Goal: Task Accomplishment & Management: Complete application form

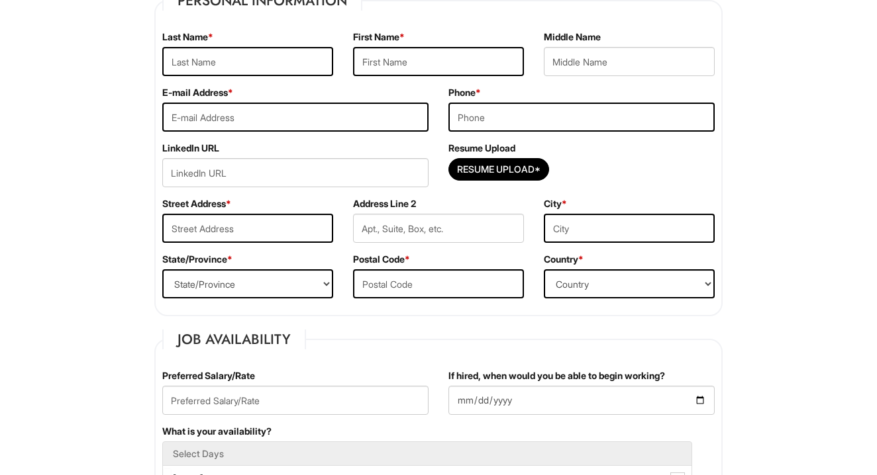
scroll to position [215, 0]
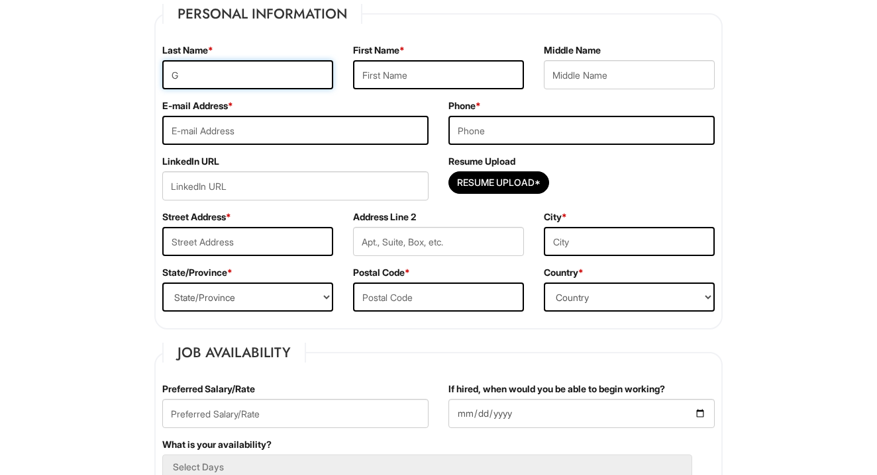
type input "Gu"
type input "[PERSON_NAME]"
type input "[EMAIL_ADDRESS][DOMAIN_NAME]"
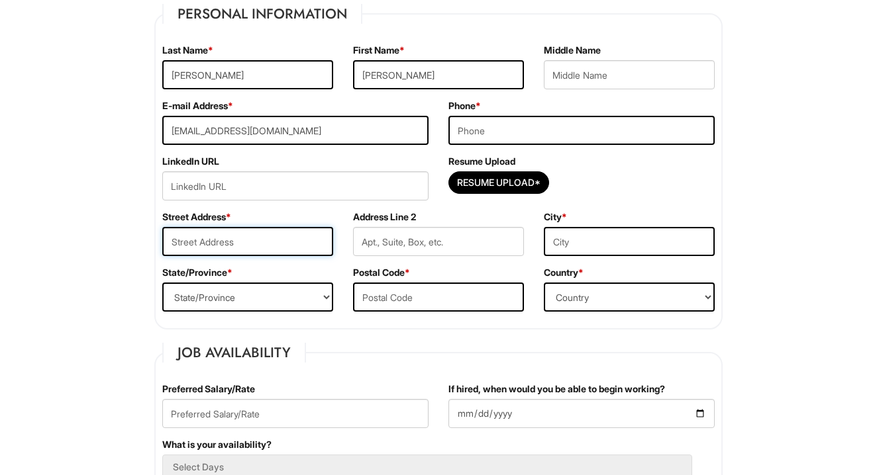
type input "[STREET_ADDRESS]"
type input "[GEOGRAPHIC_DATA]"
select select "NV"
type input "89110"
type input "[PERSON_NAME]"
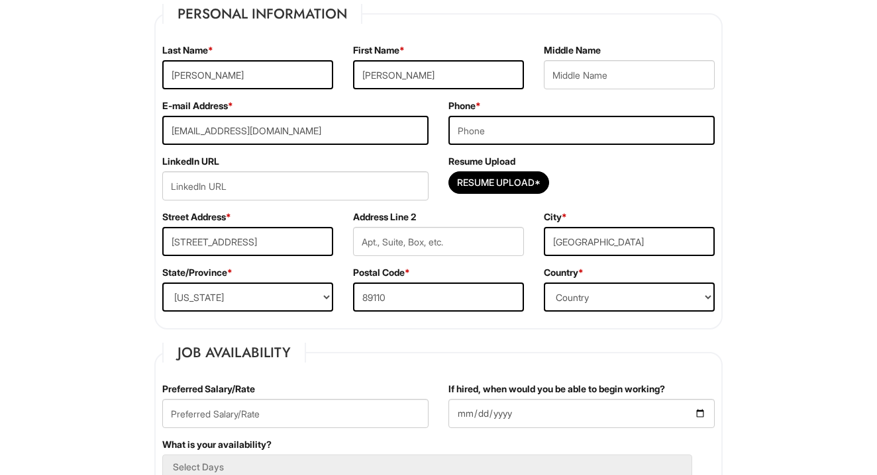
type input "[PERSON_NAME]"
type input "[EMAIL_ADDRESS][DOMAIN_NAME]"
type input "[PERSON_NAME]"
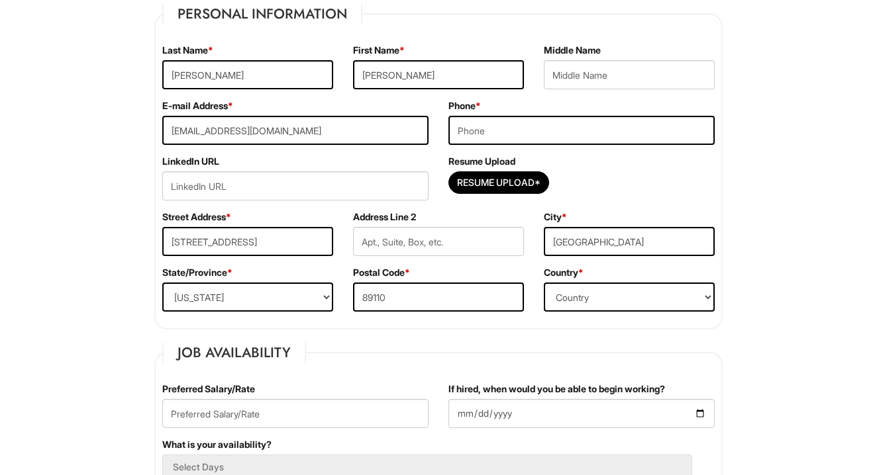
type input "[EMAIL_ADDRESS][DOMAIN_NAME]"
type input "7024187224"
select select "[GEOGRAPHIC_DATA]"
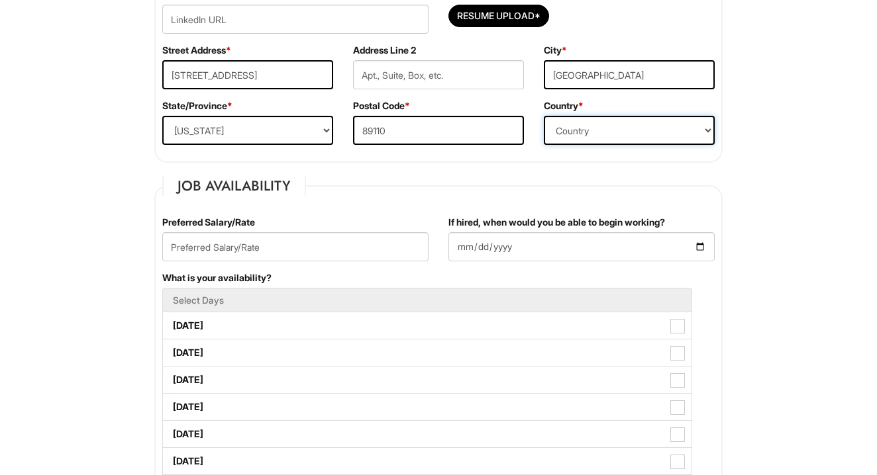
scroll to position [386, 0]
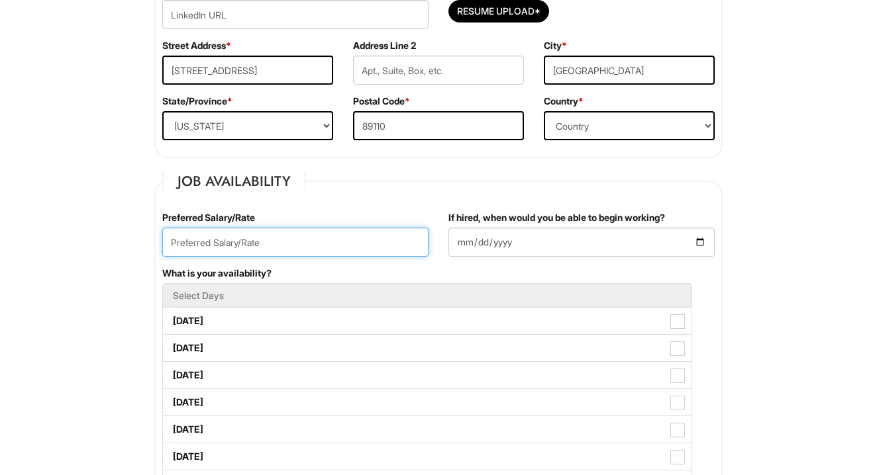
click at [347, 235] on input "text" at bounding box center [295, 242] width 266 height 29
type input "17"
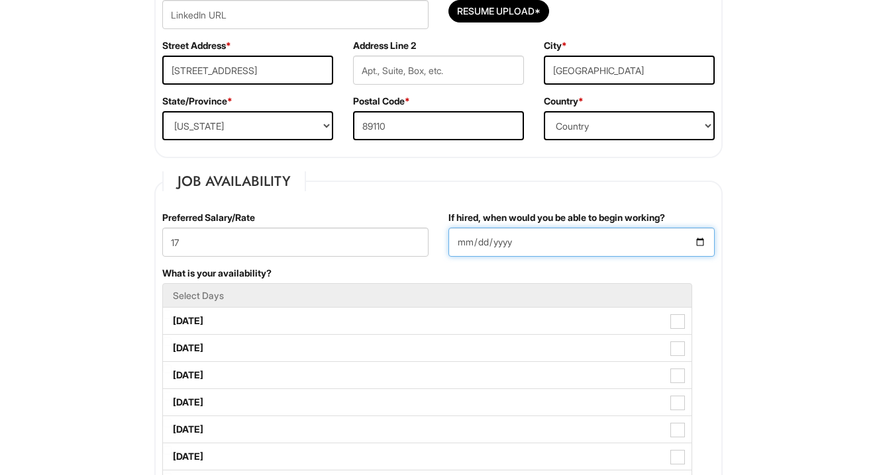
click at [573, 238] on input "If hired, when would you be able to begin working?" at bounding box center [581, 242] width 266 height 29
type input "[DATE]"
click at [558, 254] on input "[DATE]" at bounding box center [581, 242] width 266 height 29
click at [574, 268] on div "What is your availability? Select Days [DATE] [DATE] [DATE] [DATE] [DATE] [DATE…" at bounding box center [438, 389] width 572 height 244
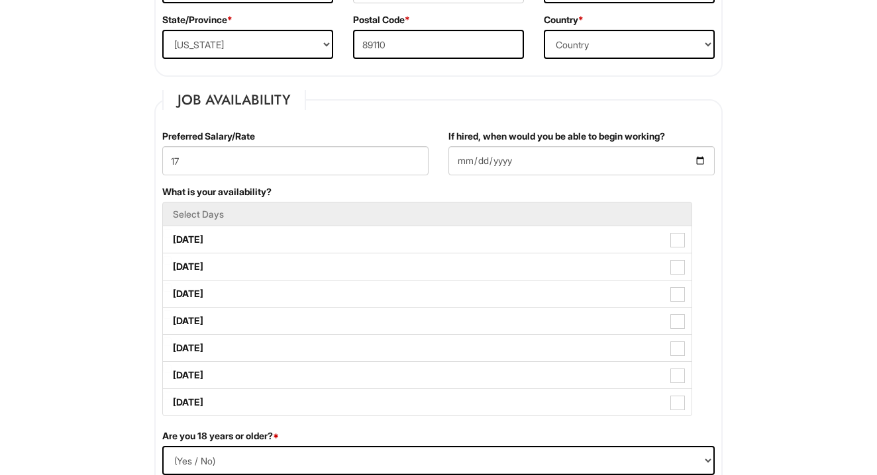
scroll to position [487, 0]
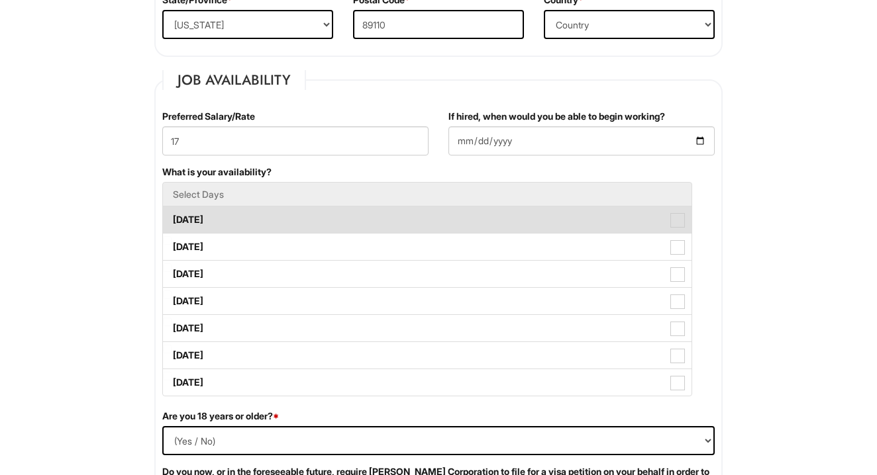
click at [674, 222] on span at bounding box center [677, 220] width 15 height 15
click at [171, 218] on Available_Monday "[DATE]" at bounding box center [167, 213] width 9 height 9
checkbox Available_Monday "true"
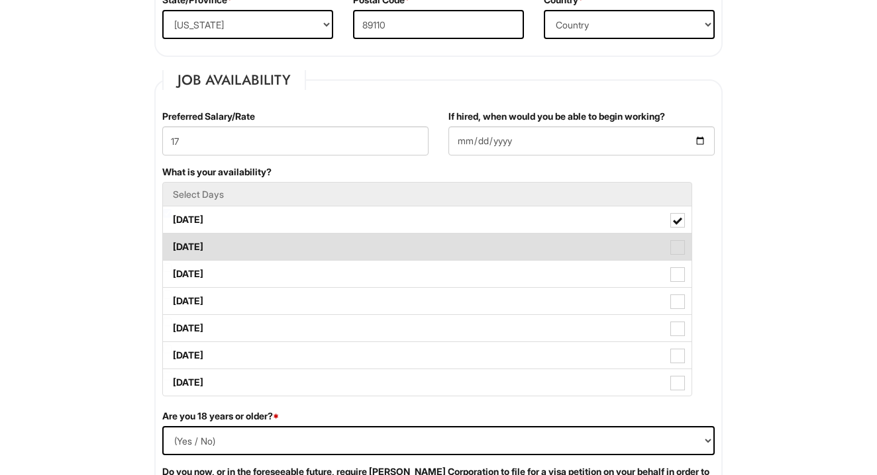
click at [674, 246] on span at bounding box center [677, 247] width 15 height 15
click at [171, 245] on Available_Tuesday "[DATE]" at bounding box center [167, 240] width 9 height 9
checkbox Available_Tuesday "true"
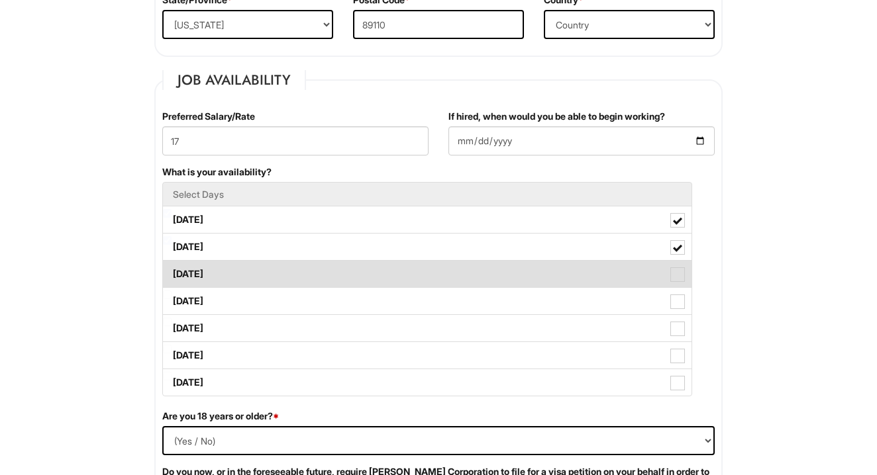
click at [677, 269] on span at bounding box center [677, 274] width 15 height 15
click at [171, 269] on Available_Wednesday "[DATE]" at bounding box center [167, 268] width 9 height 9
checkbox Available_Wednesday "true"
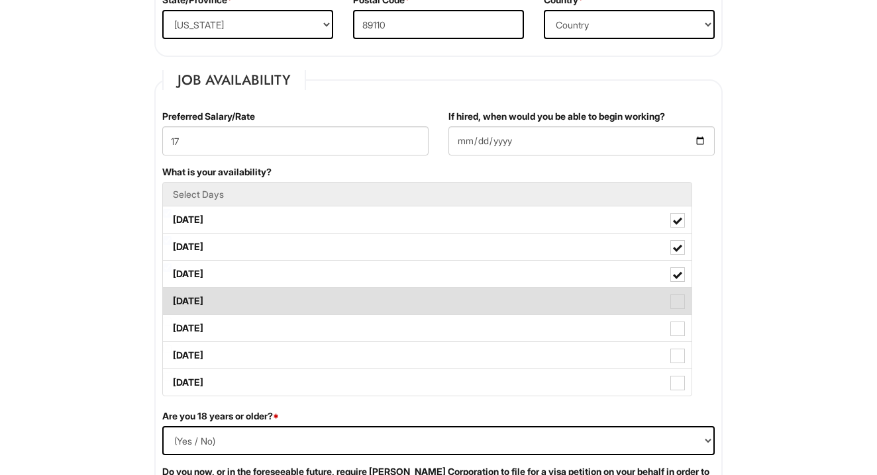
click at [677, 297] on span at bounding box center [677, 302] width 15 height 15
click at [171, 297] on Available_Thursday "[DATE]" at bounding box center [167, 295] width 9 height 9
checkbox Available_Thursday "true"
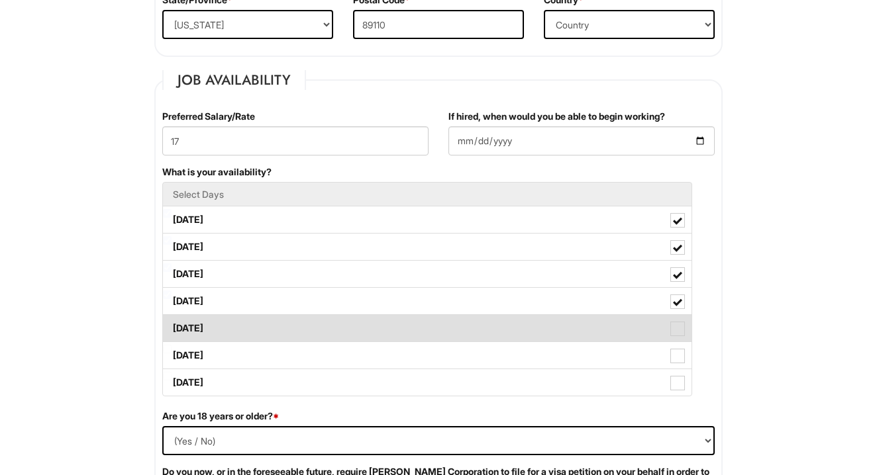
click at [681, 340] on label "[DATE]" at bounding box center [427, 328] width 528 height 26
click at [171, 326] on Available_Friday "[DATE]" at bounding box center [167, 322] width 9 height 9
checkbox Available_Friday "true"
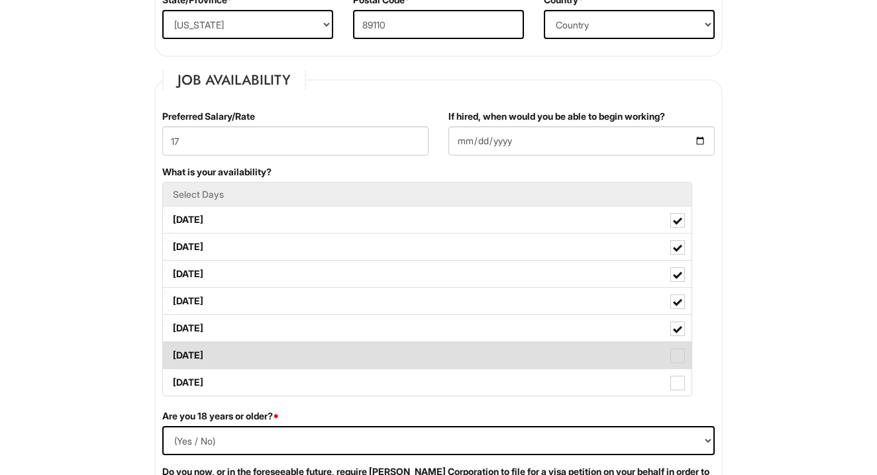
click at [681, 348] on label "[DATE]" at bounding box center [427, 355] width 528 height 26
click at [171, 348] on Available_Saturday "[DATE]" at bounding box center [167, 349] width 9 height 9
checkbox Available_Saturday "true"
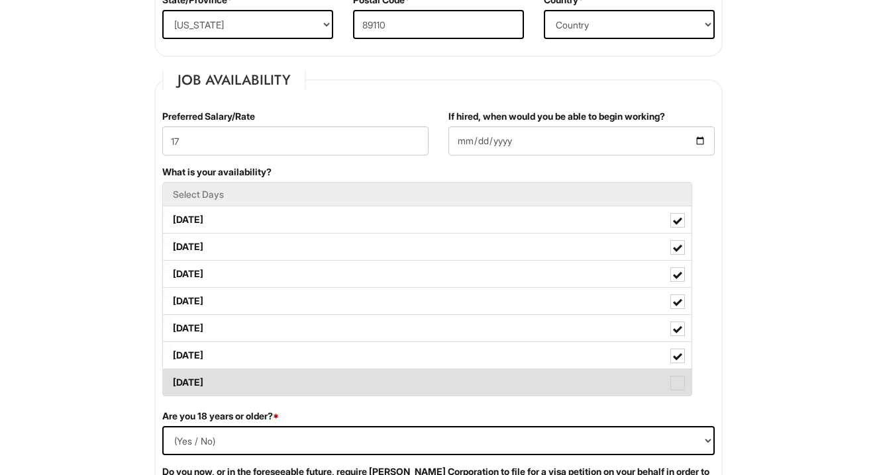
click at [679, 375] on label "[DATE]" at bounding box center [427, 382] width 528 height 26
click at [171, 375] on Available_Sunday "[DATE]" at bounding box center [167, 376] width 9 height 9
checkbox Available_Sunday "true"
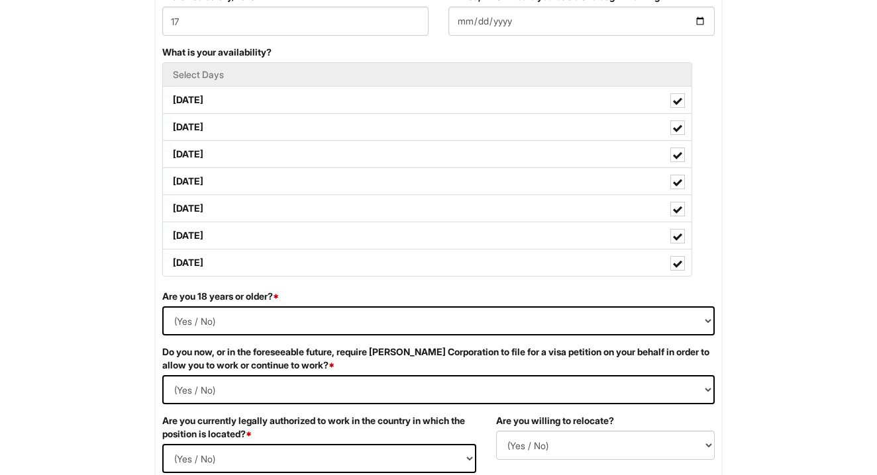
scroll to position [626, 0]
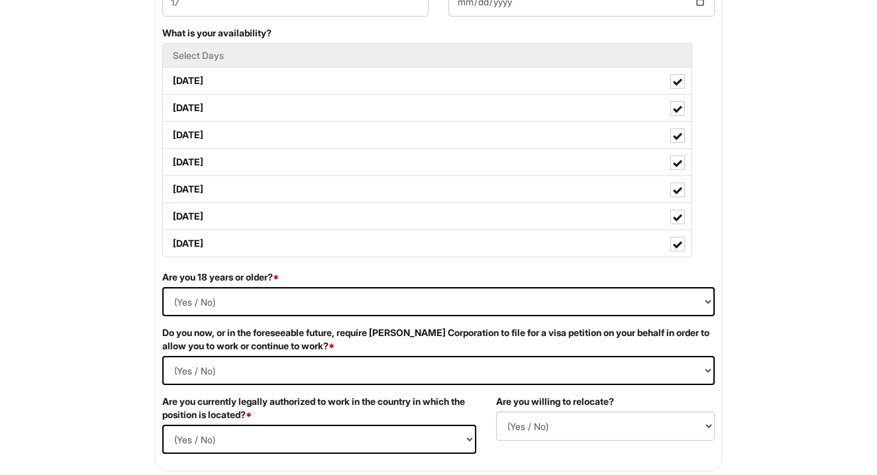
click at [601, 330] on label "Do you now, or in the foreseeable future, require [PERSON_NAME] Corporation to …" at bounding box center [438, 339] width 552 height 26
select select "Yes"
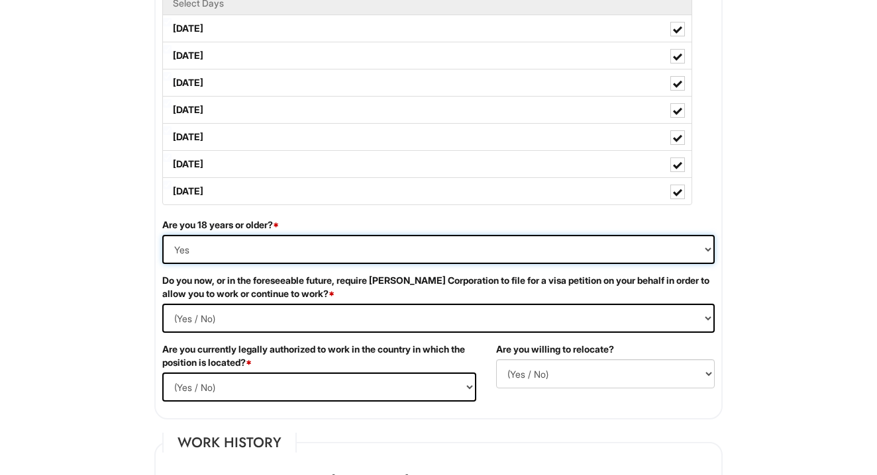
scroll to position [698, 0]
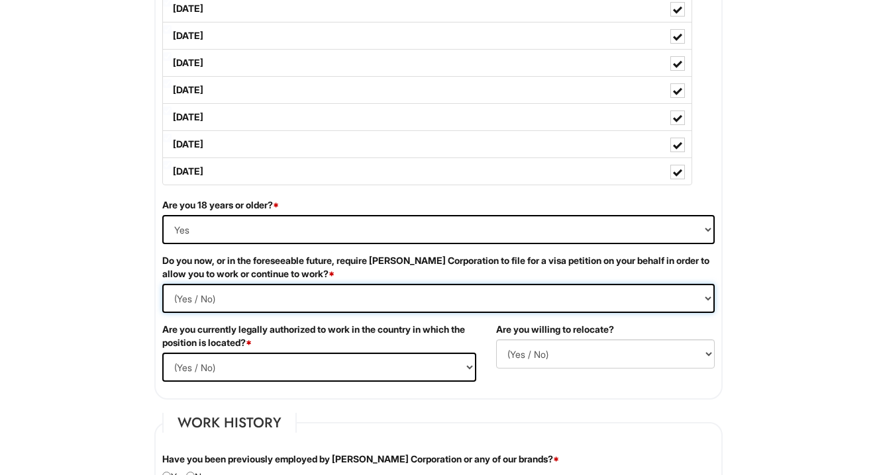
select Required "No"
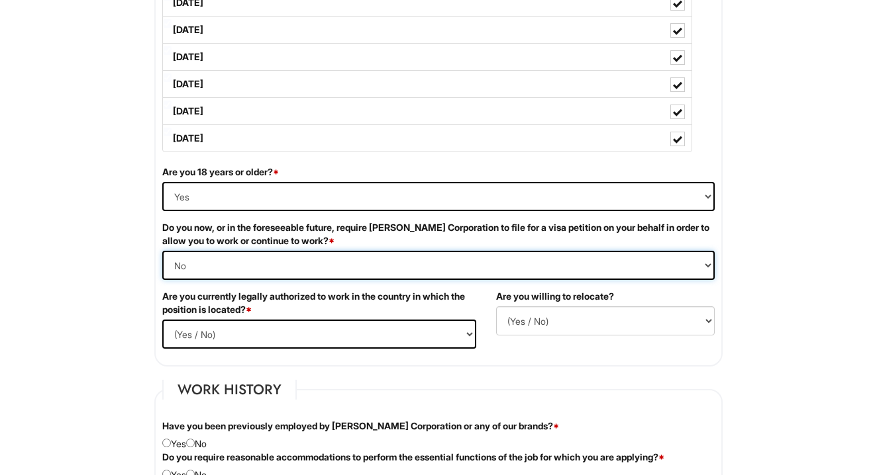
scroll to position [734, 0]
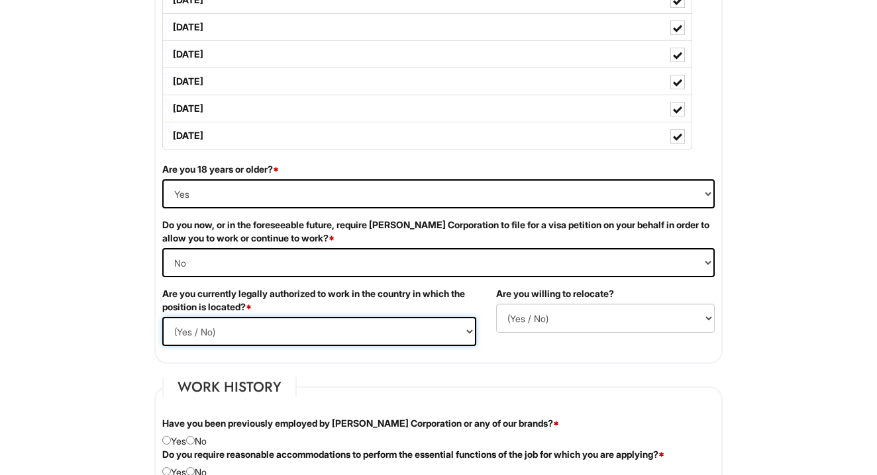
select select "Yes"
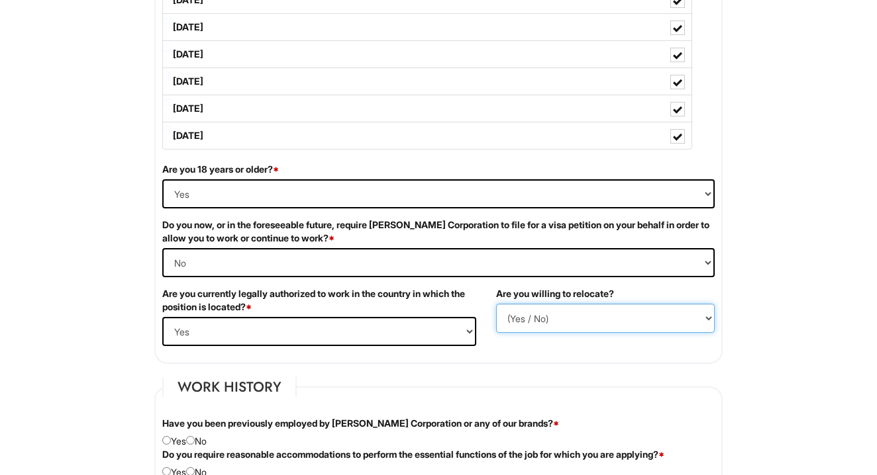
select select "Y"
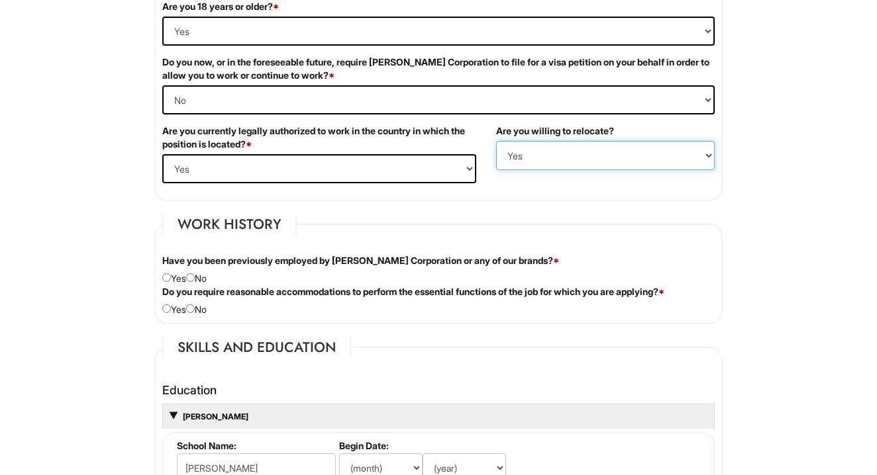
scroll to position [898, 0]
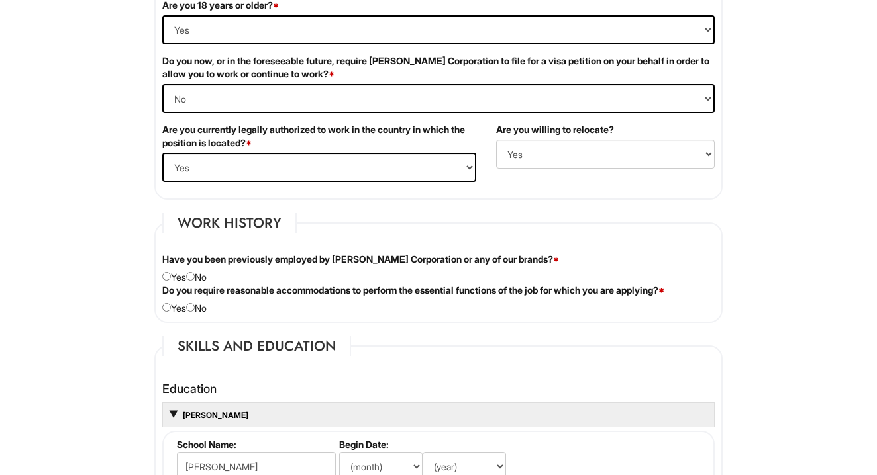
click at [193, 276] on input "radio" at bounding box center [190, 276] width 9 height 9
radio input "true"
click at [168, 303] on input "radio" at bounding box center [166, 307] width 9 height 9
radio input "true"
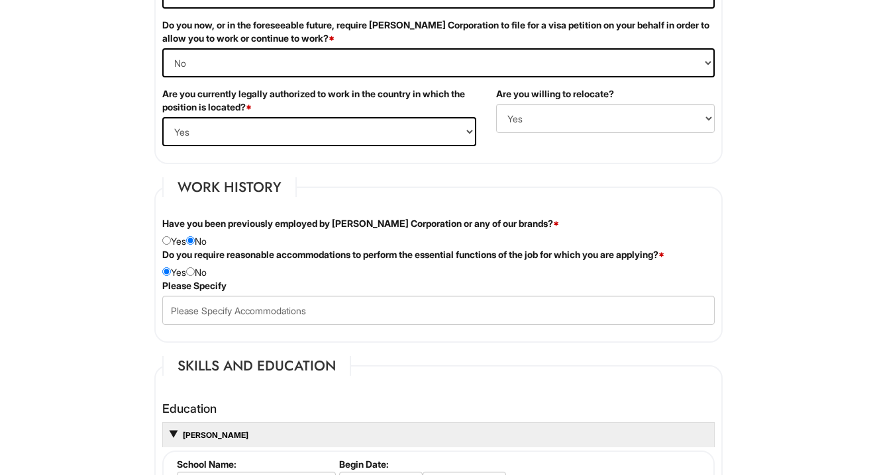
scroll to position [941, 0]
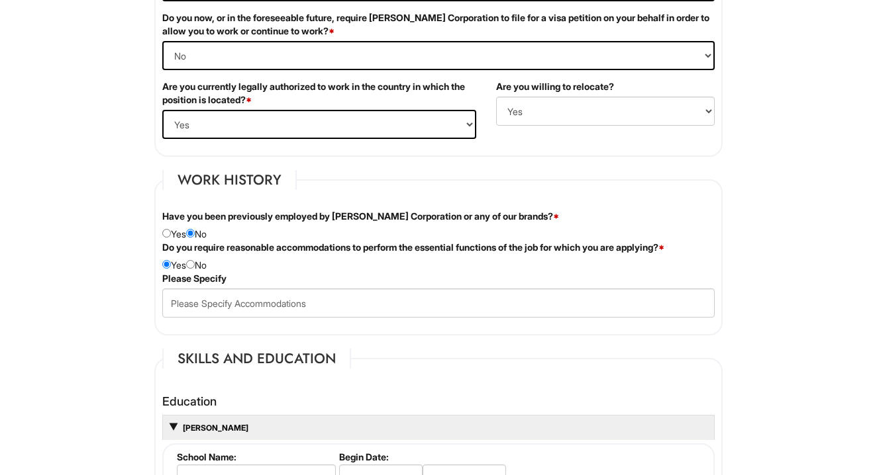
click at [195, 262] on input "radio" at bounding box center [190, 264] width 9 height 9
radio input "true"
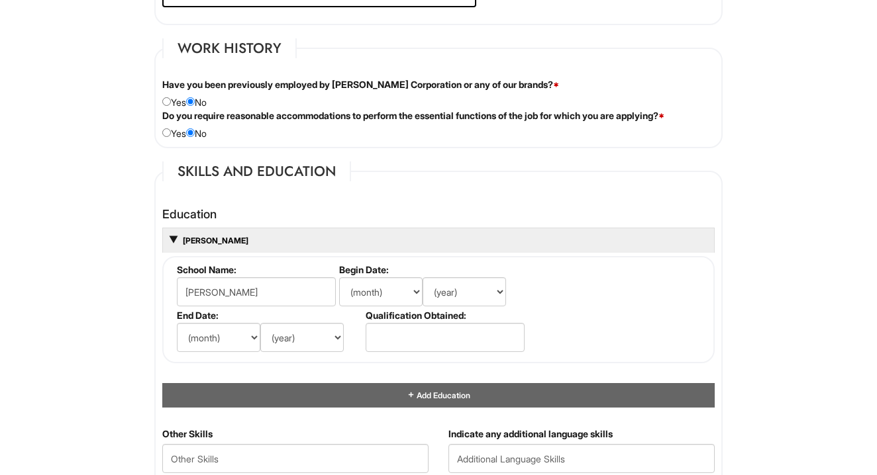
scroll to position [1094, 0]
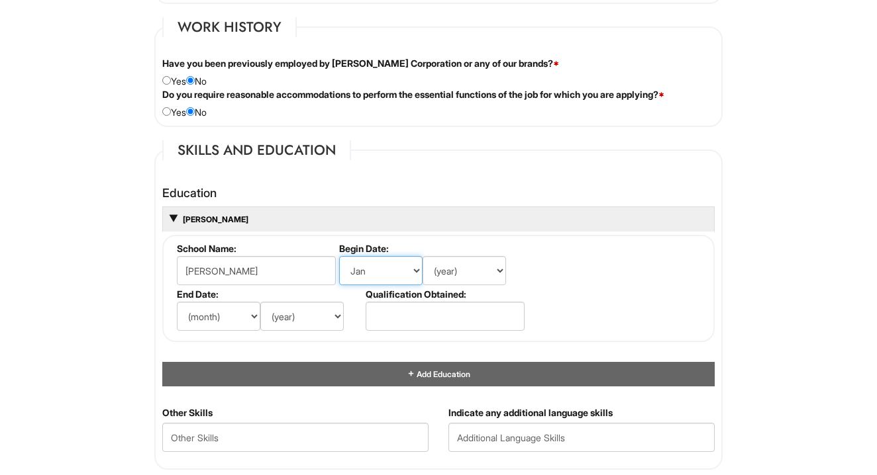
select select "8"
select select "6"
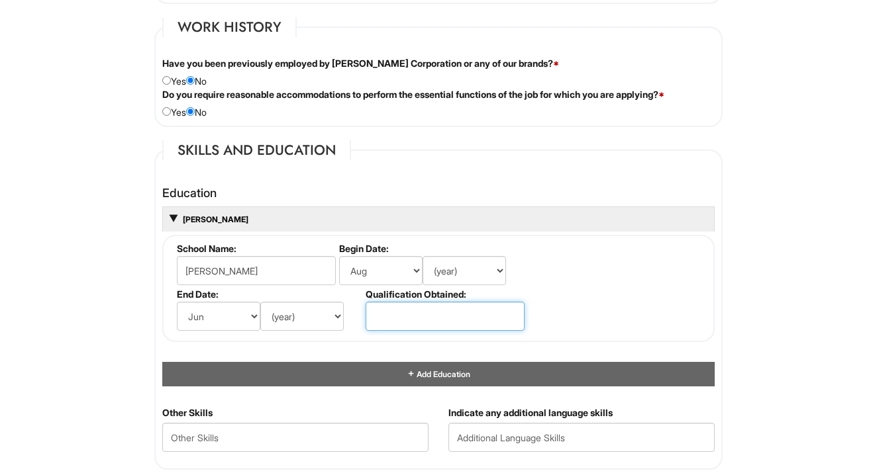
click at [403, 320] on input "text" at bounding box center [444, 316] width 159 height 29
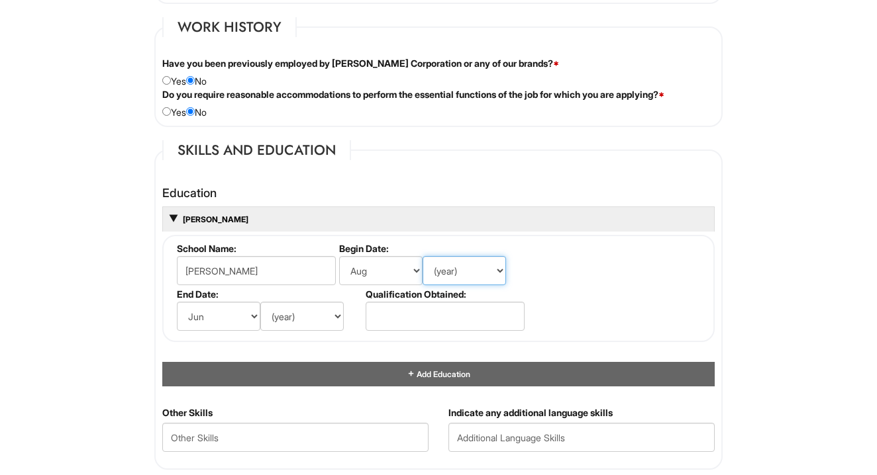
select select "2009"
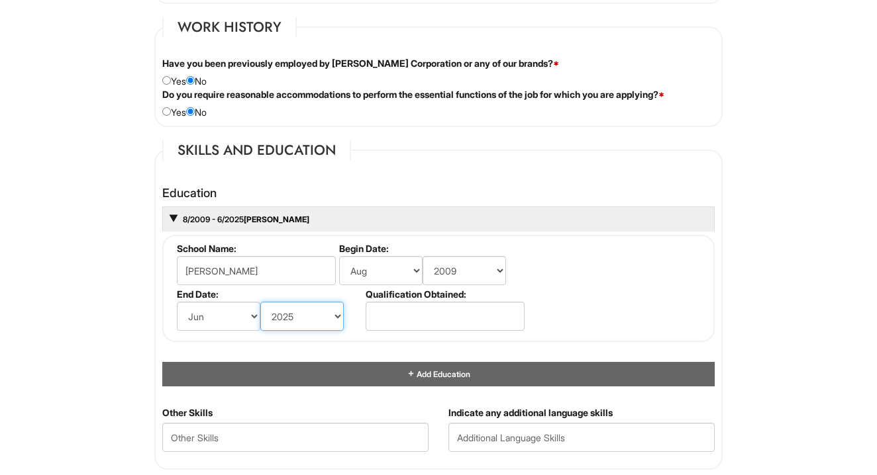
select select "2022"
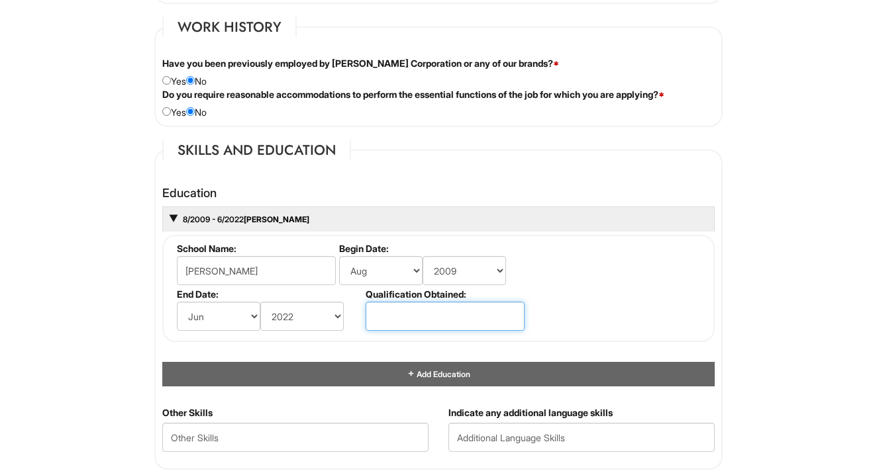
click at [417, 310] on input "text" at bounding box center [444, 316] width 159 height 29
click at [378, 315] on input "high School" at bounding box center [444, 316] width 159 height 29
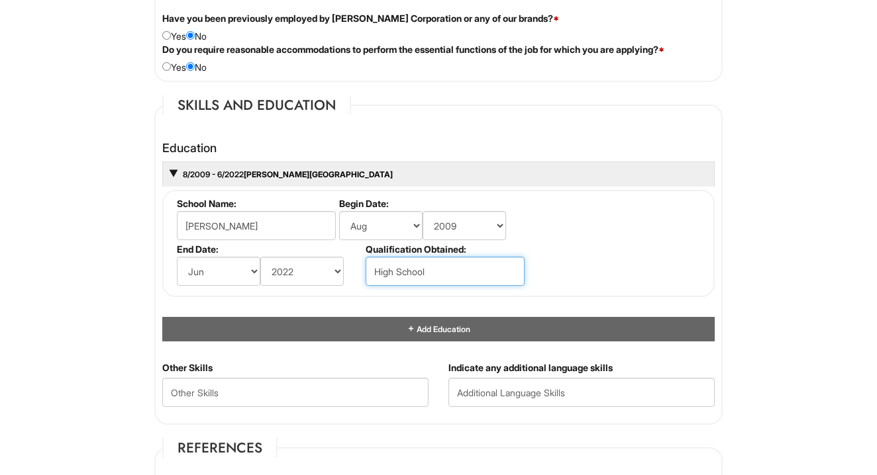
scroll to position [1169, 0]
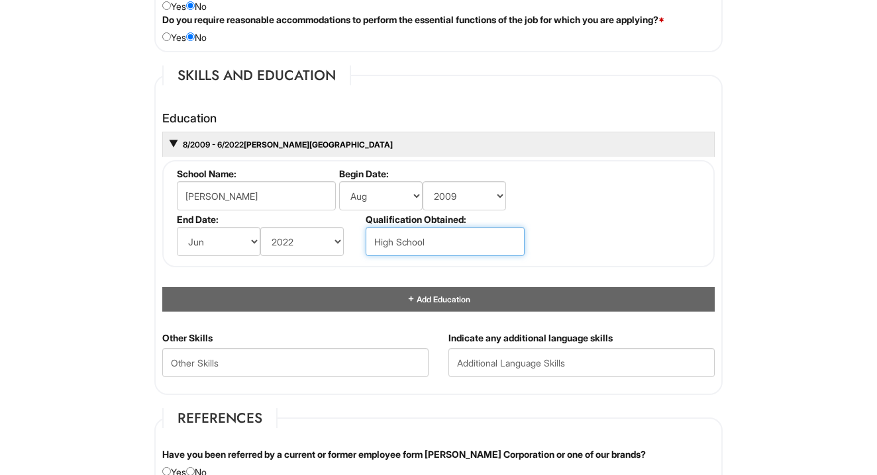
type input "High School"
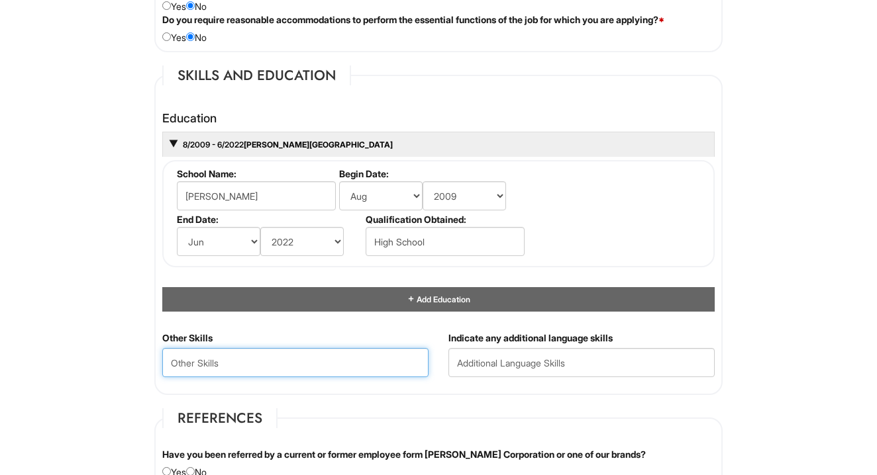
click at [285, 354] on Skills "text" at bounding box center [295, 362] width 266 height 29
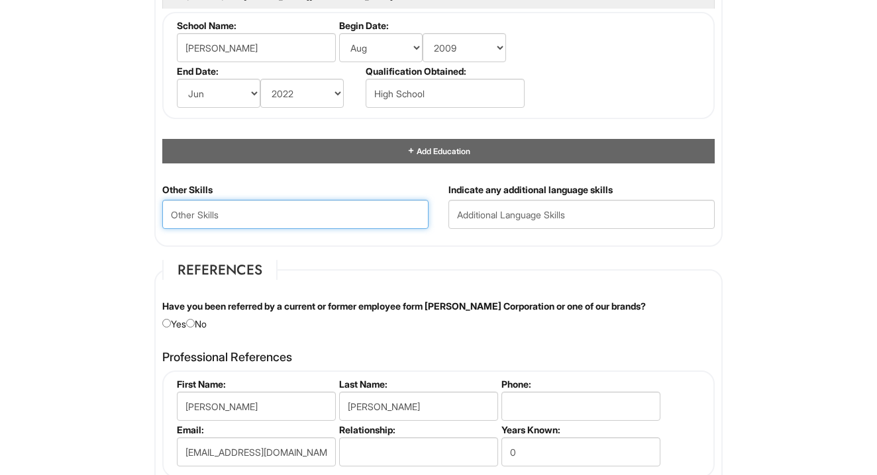
scroll to position [1316, 0]
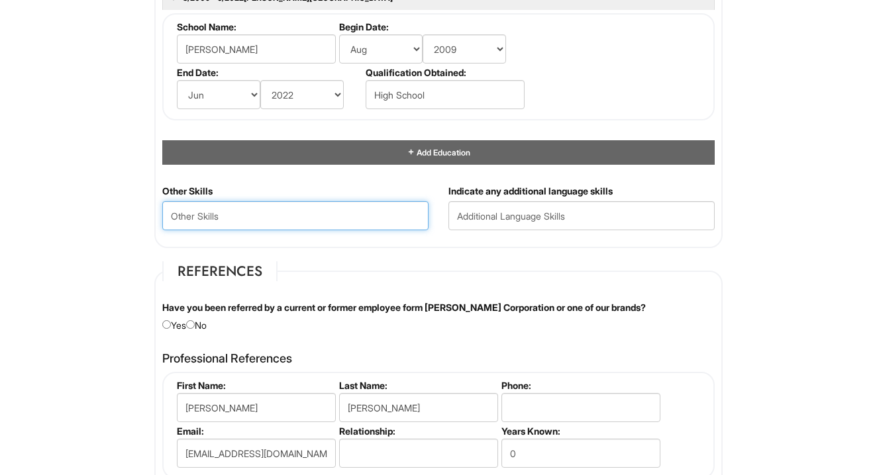
click at [379, 214] on Skills "text" at bounding box center [295, 215] width 266 height 29
paste Skills "*Framing construction *Worksite safety * Heavy lifting *Cash/Safe food handling…"
type Skills "*Framing construction *Worksite safety * Heavy lifting *Cash/Safe food handling…"
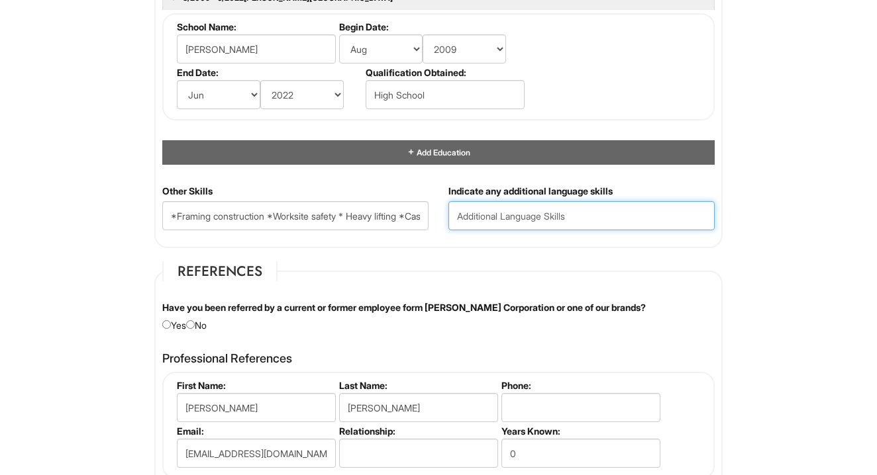
click at [472, 208] on input "text" at bounding box center [581, 215] width 266 height 29
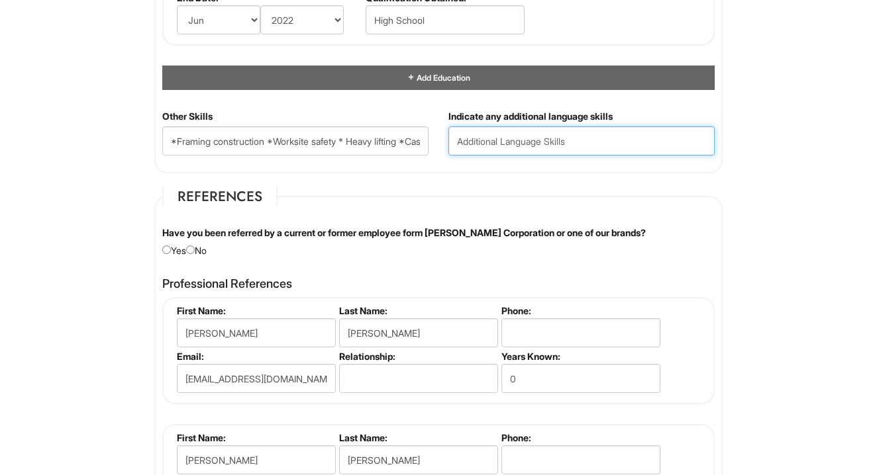
scroll to position [1401, 0]
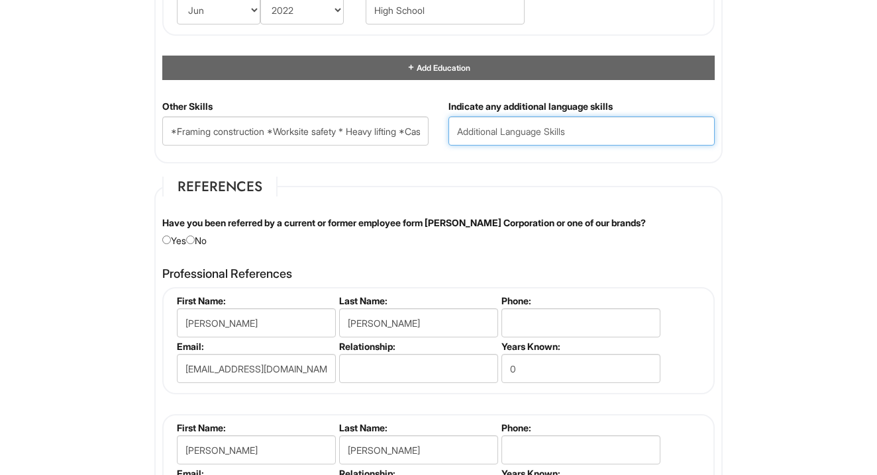
paste input "English and Spanish"
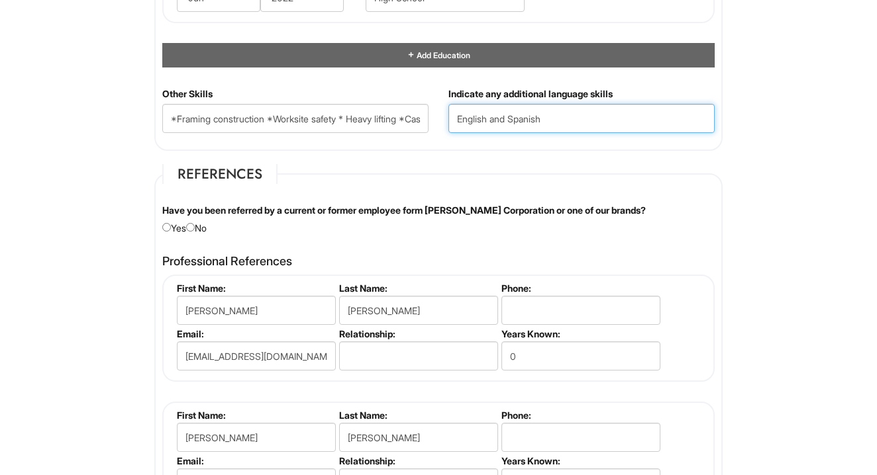
scroll to position [1416, 0]
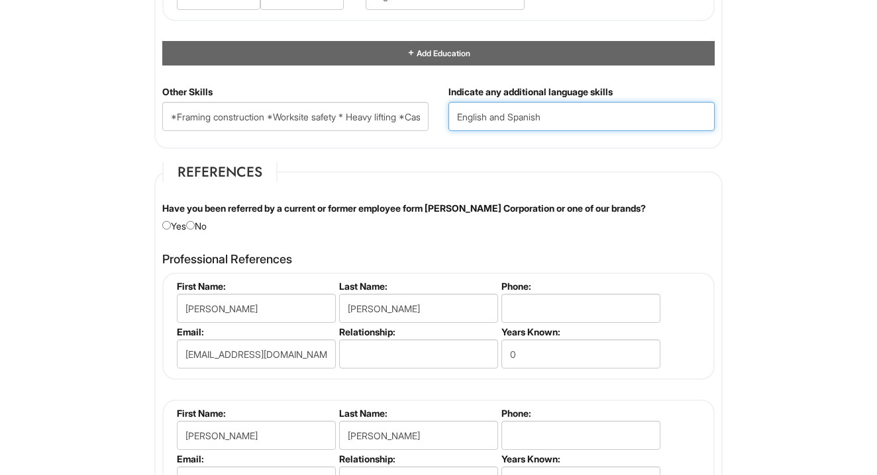
type input "English and Spanish"
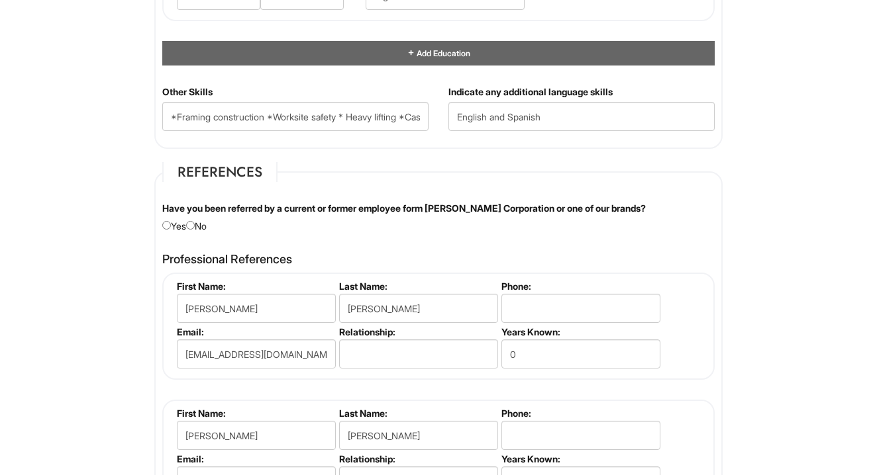
click at [195, 222] on input "radio" at bounding box center [190, 225] width 9 height 9
radio input "true"
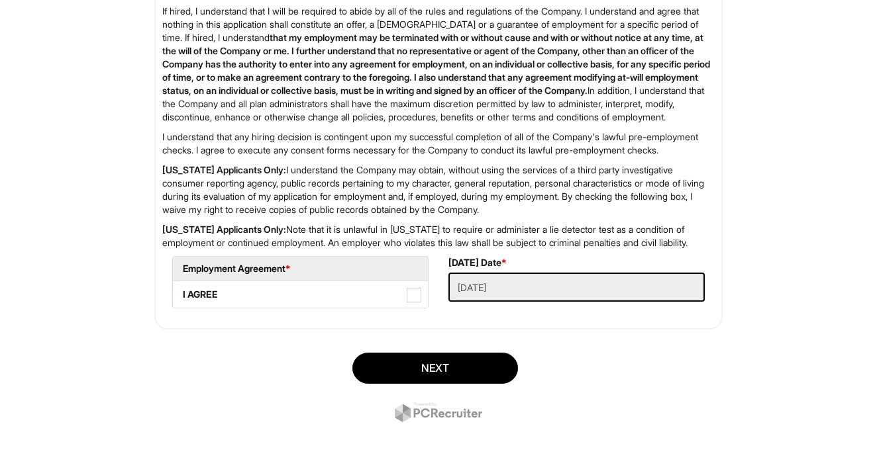
scroll to position [2158, 0]
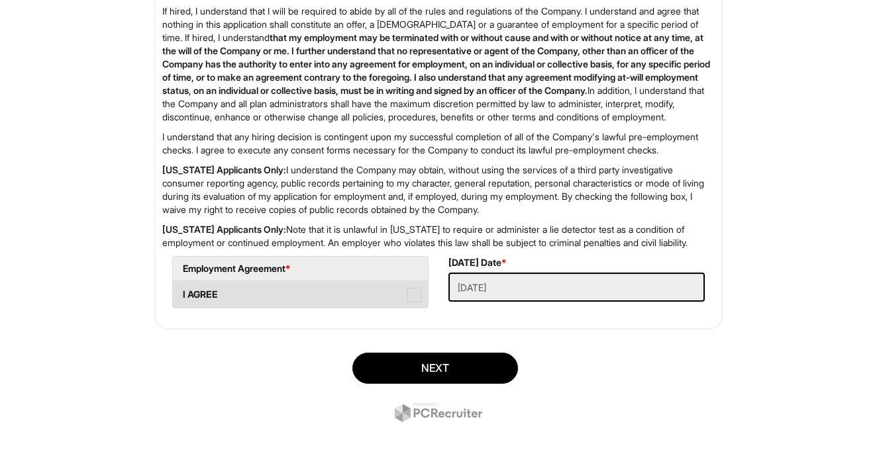
click at [410, 301] on span at bounding box center [414, 295] width 15 height 15
click at [181, 293] on AGREE "I AGREE" at bounding box center [177, 288] width 9 height 9
checkbox AGREE "true"
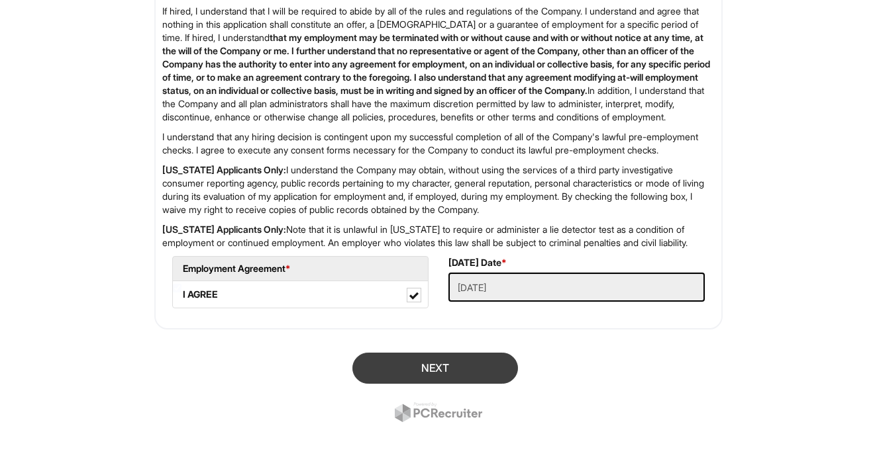
click at [473, 362] on button "Next" at bounding box center [435, 368] width 166 height 31
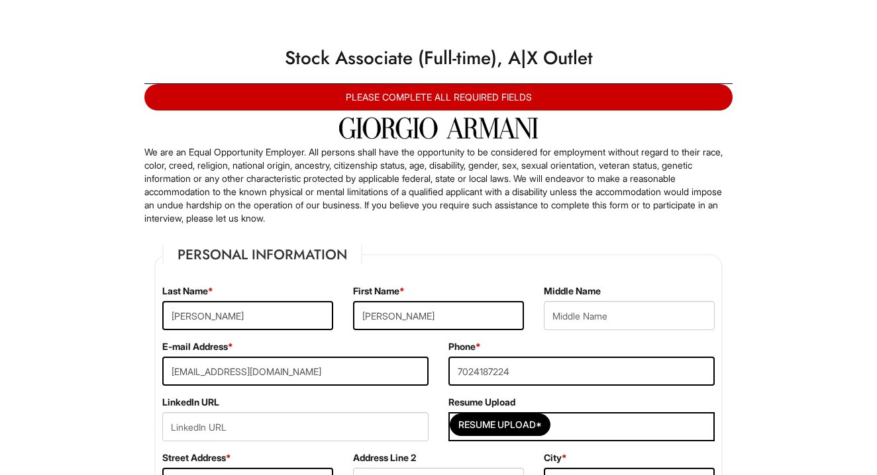
scroll to position [0, 0]
click at [305, 322] on input "[PERSON_NAME]" at bounding box center [247, 315] width 171 height 29
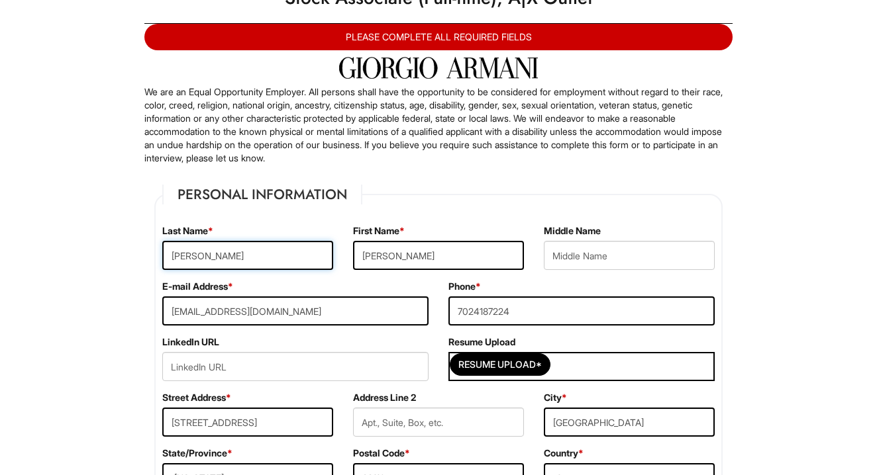
scroll to position [82, 0]
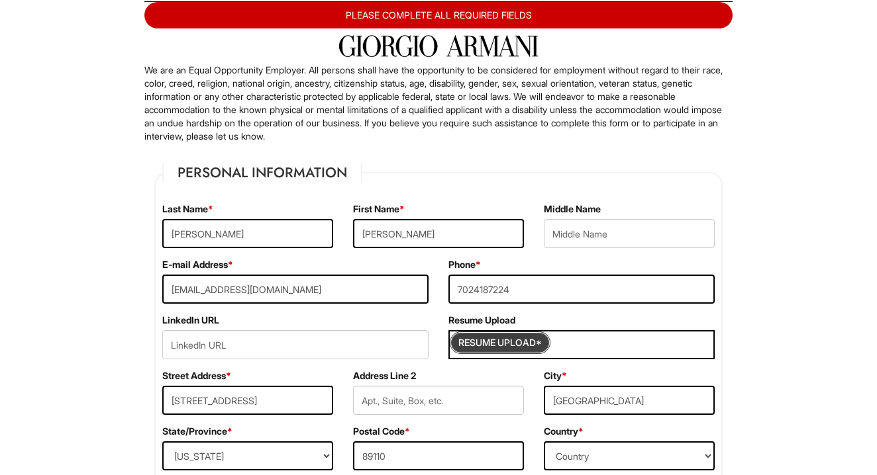
click at [534, 340] on input "Resume Upload*" at bounding box center [499, 342] width 99 height 21
type input "C:\fakepath\[PERSON_NAME] 2025.docx"
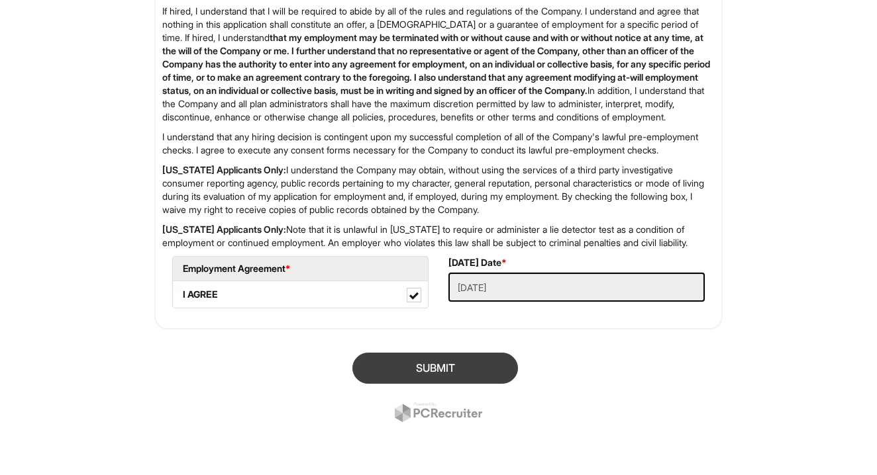
scroll to position [2185, 0]
click at [399, 361] on button "SUBMIT" at bounding box center [435, 368] width 166 height 31
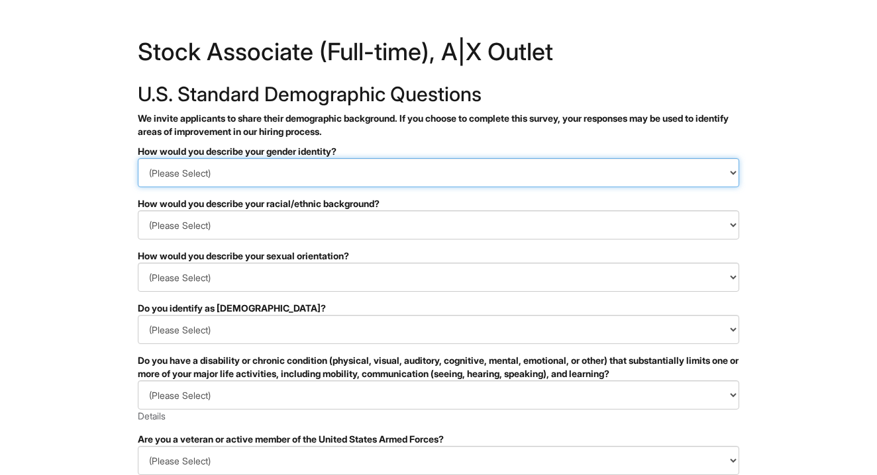
select select "Man"
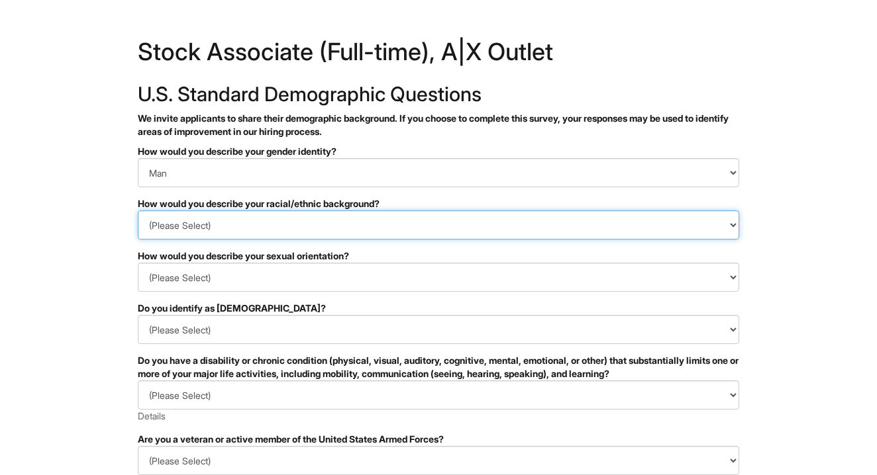
select select "Hispanic, Latinx or of Spanish Origin"
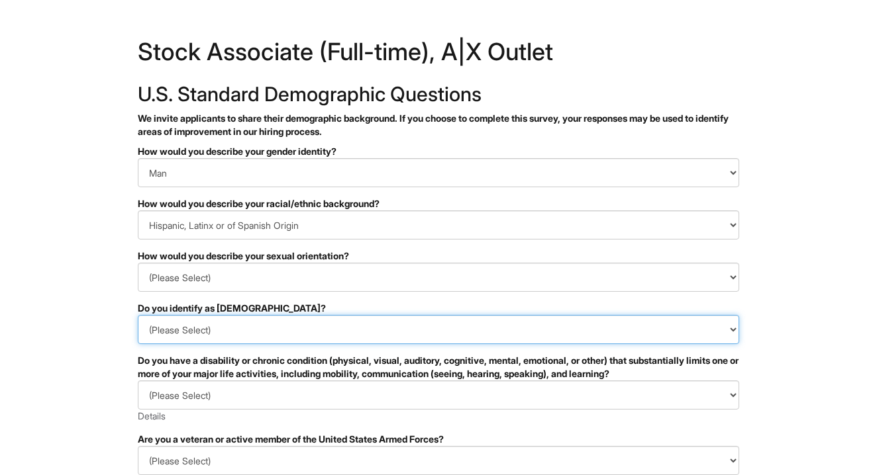
select select "No"
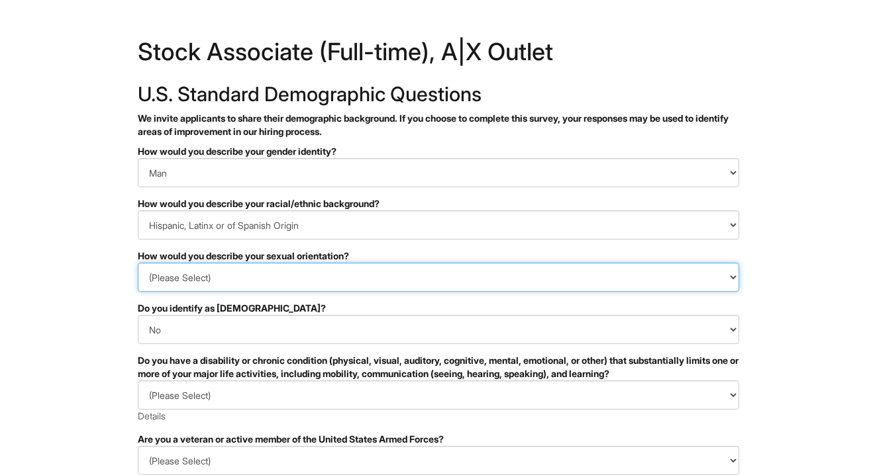
select select "Heterosexual"
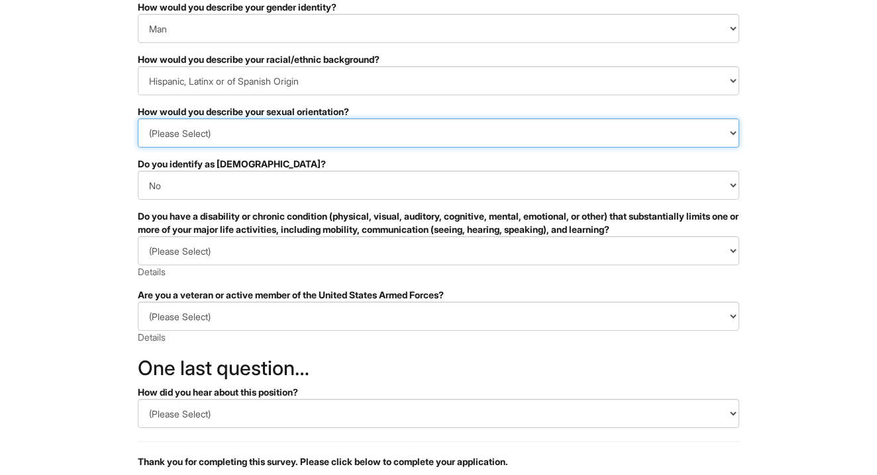
scroll to position [154, 0]
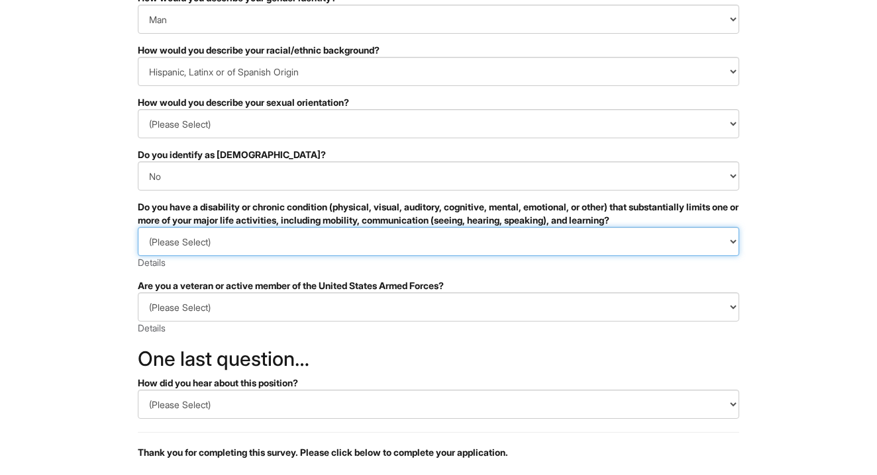
select select "NO, I DON'T HAVE A DISABILITY"
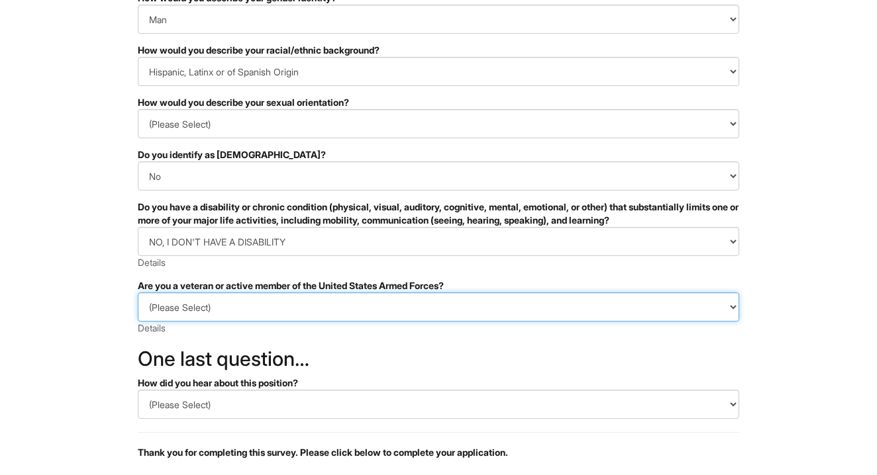
select select "I AM NOT A PROTECTED VETERAN"
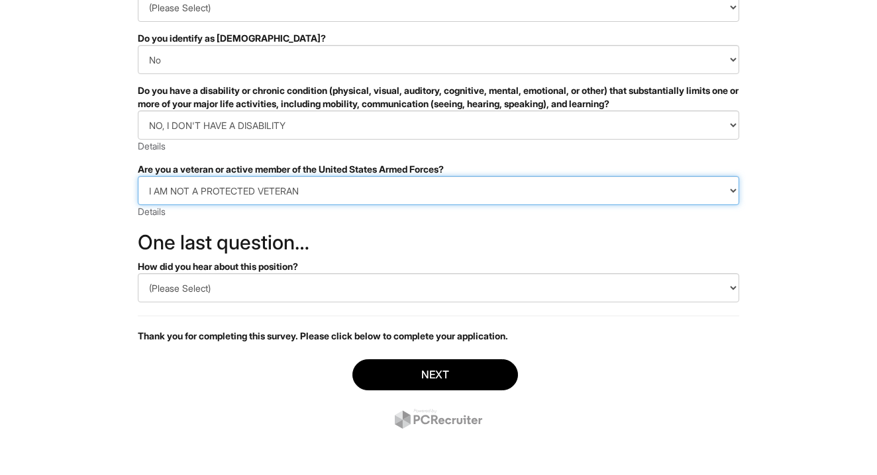
scroll to position [270, 0]
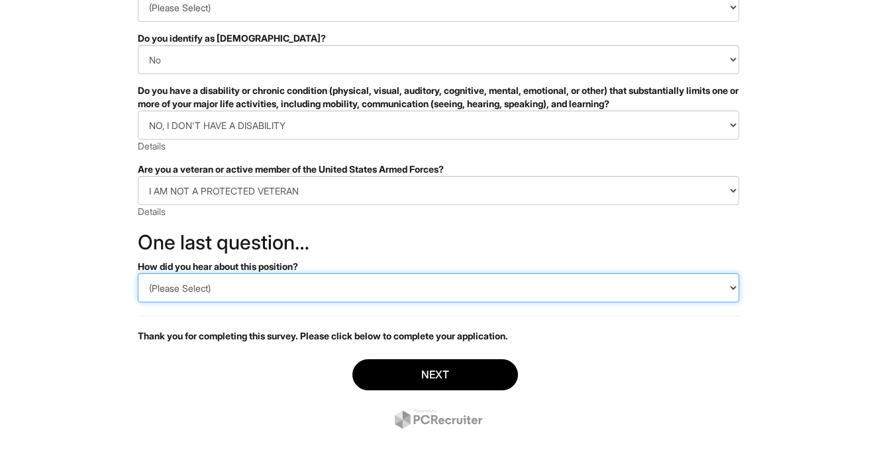
select select "Other"
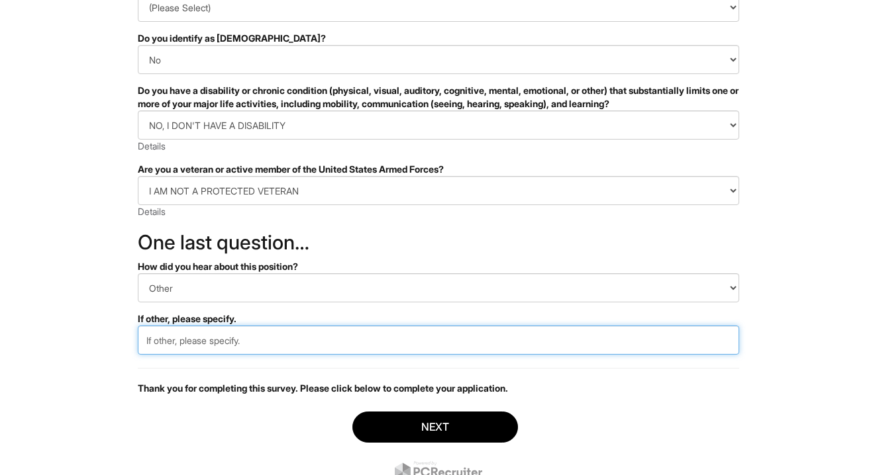
click at [285, 339] on input "text" at bounding box center [438, 340] width 601 height 29
type input "i"
type input "o"
click at [190, 337] on input "Online wbsiht" at bounding box center [438, 340] width 601 height 29
click at [216, 344] on input "Online wbsiht" at bounding box center [438, 340] width 601 height 29
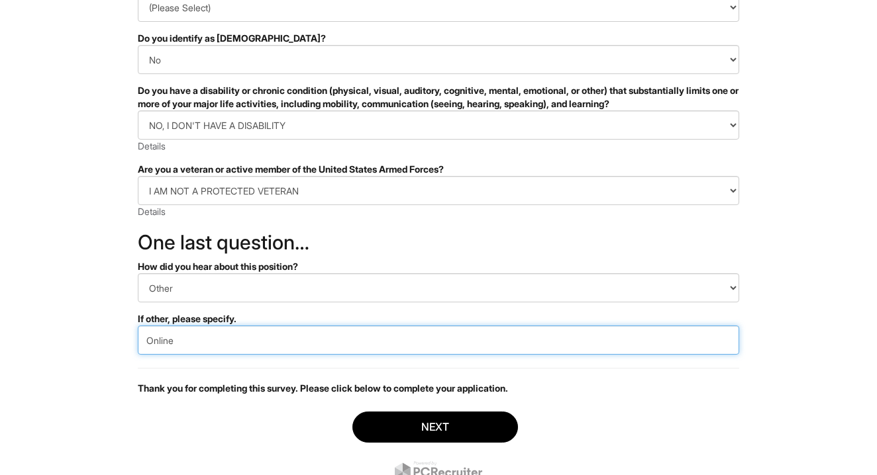
type input "Online"
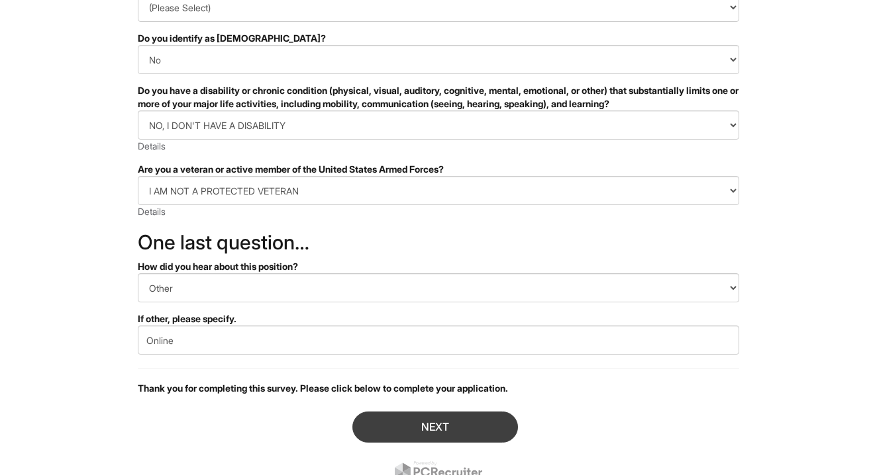
drag, startPoint x: 216, startPoint y: 344, endPoint x: 412, endPoint y: 432, distance: 215.5
click at [412, 432] on button "Next" at bounding box center [435, 427] width 166 height 31
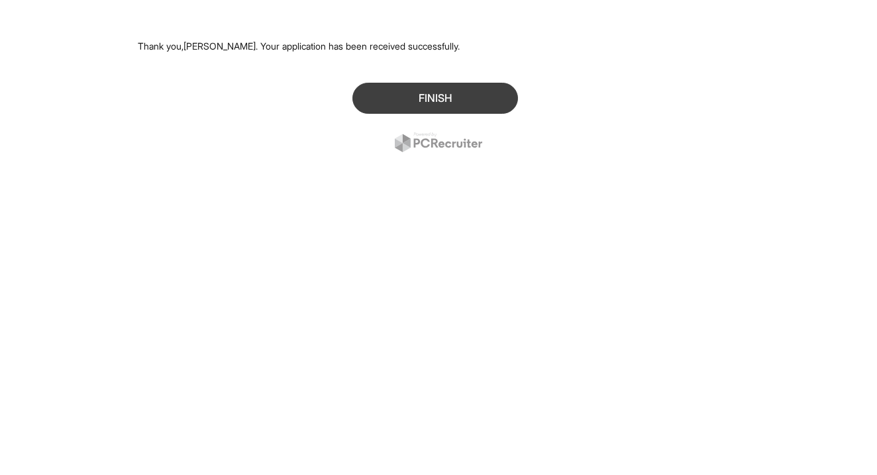
click at [394, 85] on button "Finish" at bounding box center [435, 98] width 166 height 31
